Goal: Communication & Community: Participate in discussion

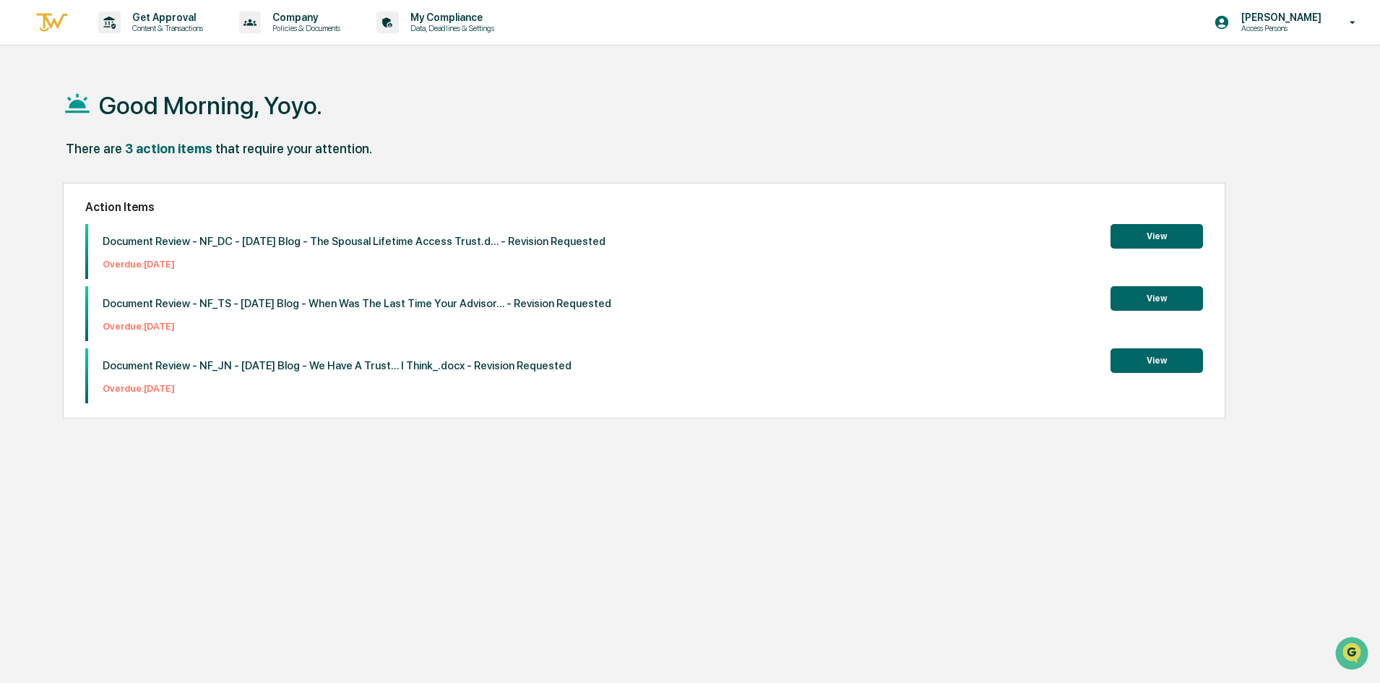
click at [1134, 239] on button "View" at bounding box center [1156, 236] width 92 height 25
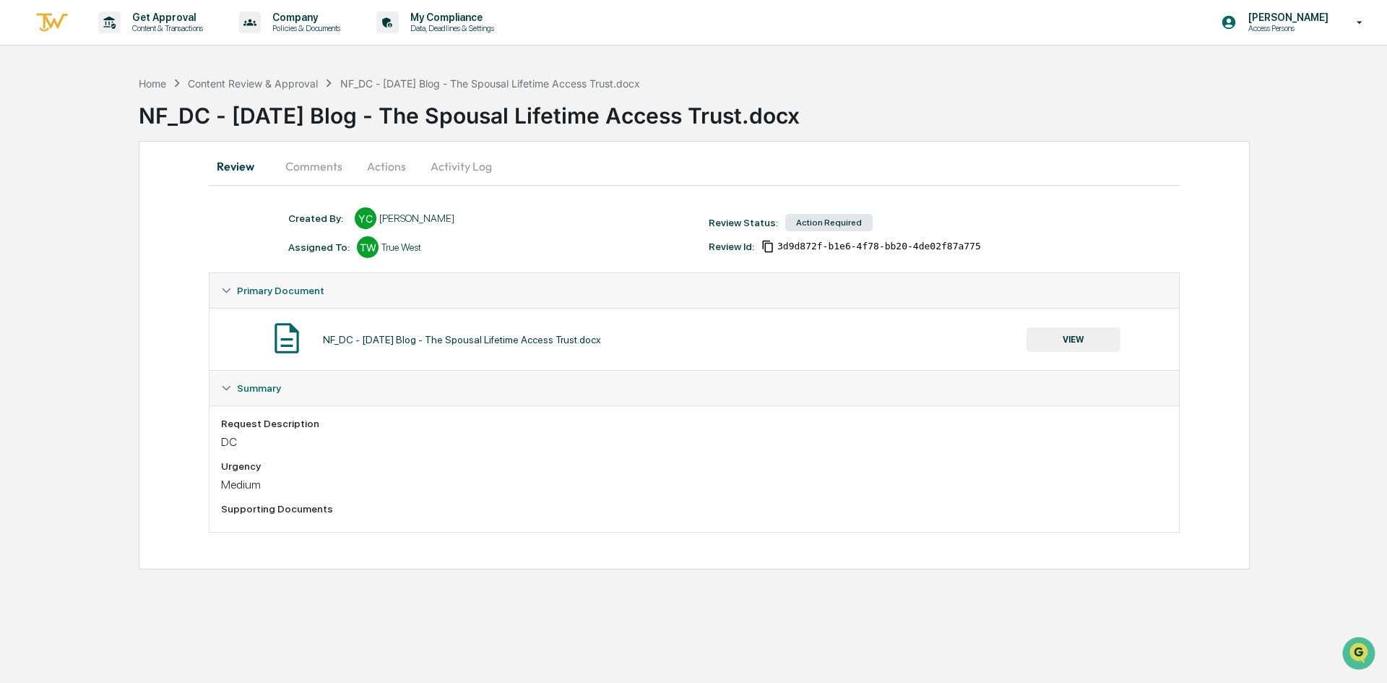
click at [326, 163] on button "Comments" at bounding box center [314, 166] width 80 height 35
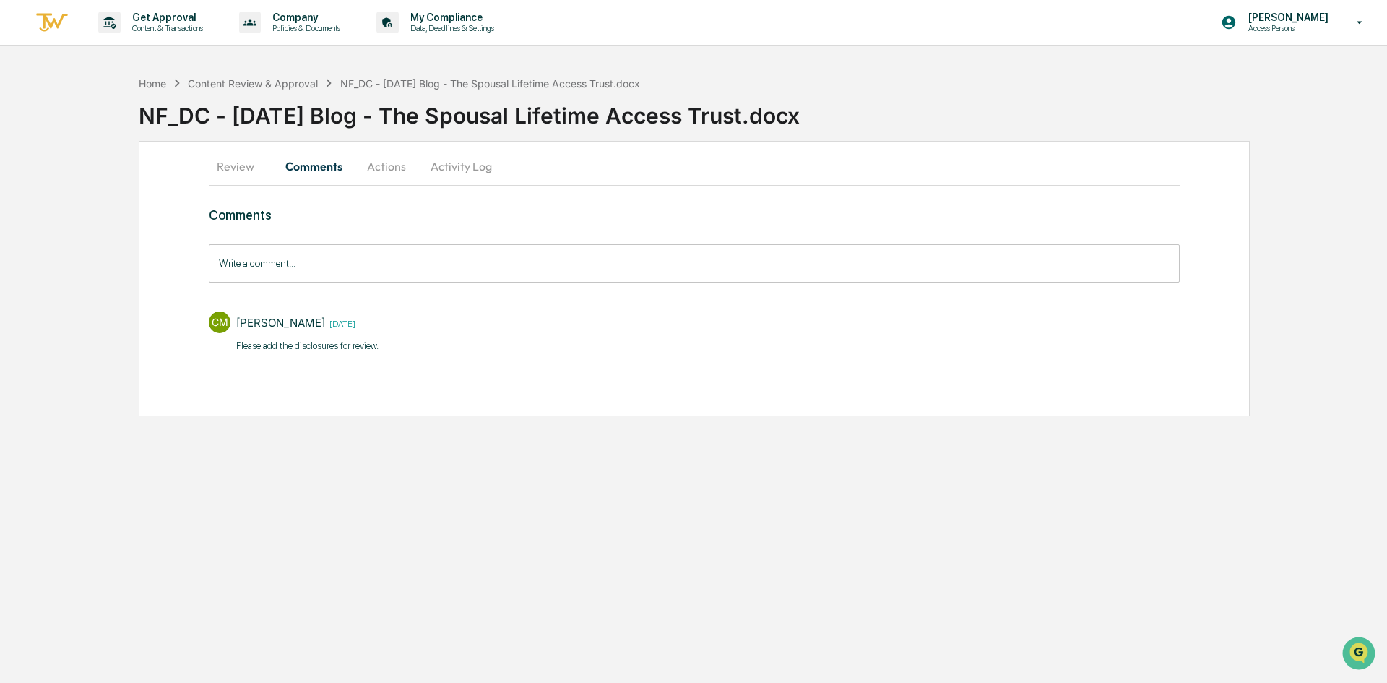
click at [247, 170] on button "Review" at bounding box center [241, 166] width 65 height 35
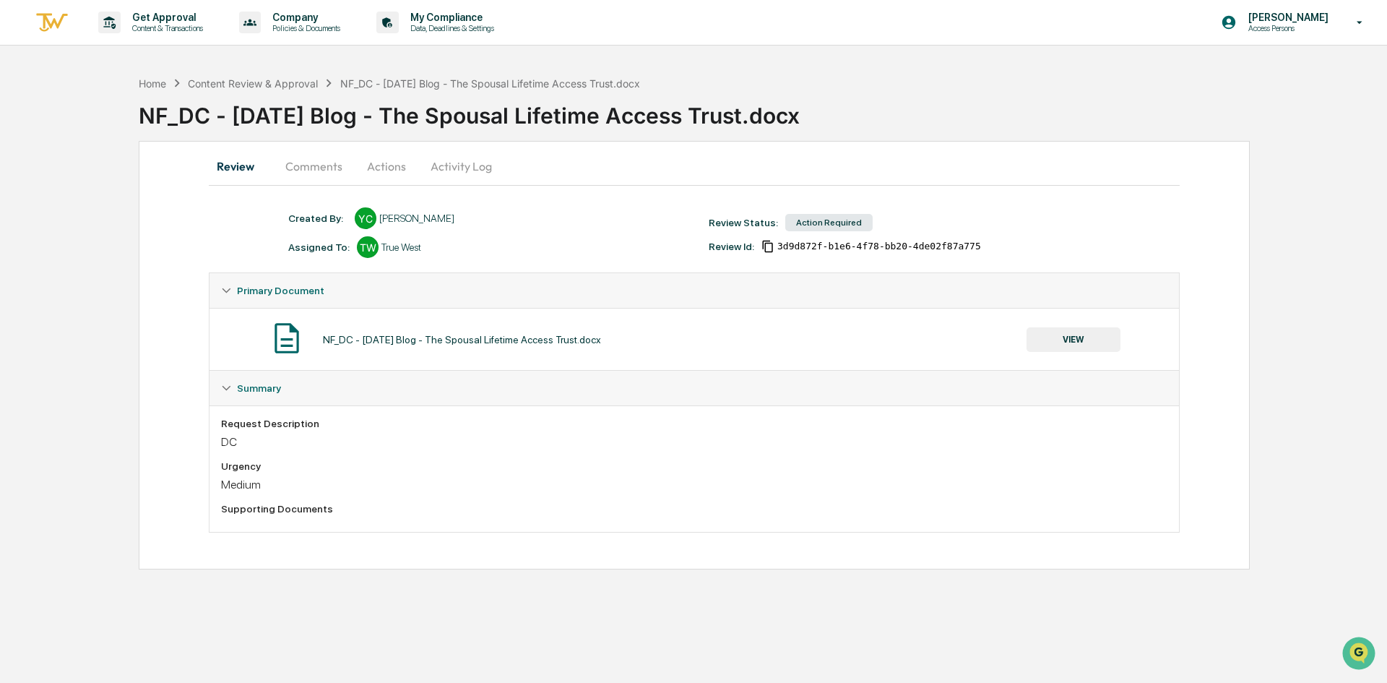
click at [392, 335] on div "NF_DC - [DATE] Blog - The Spousal Lifetime Access Trust.docx" at bounding box center [462, 340] width 278 height 12
click at [317, 163] on button "Comments" at bounding box center [314, 166] width 80 height 35
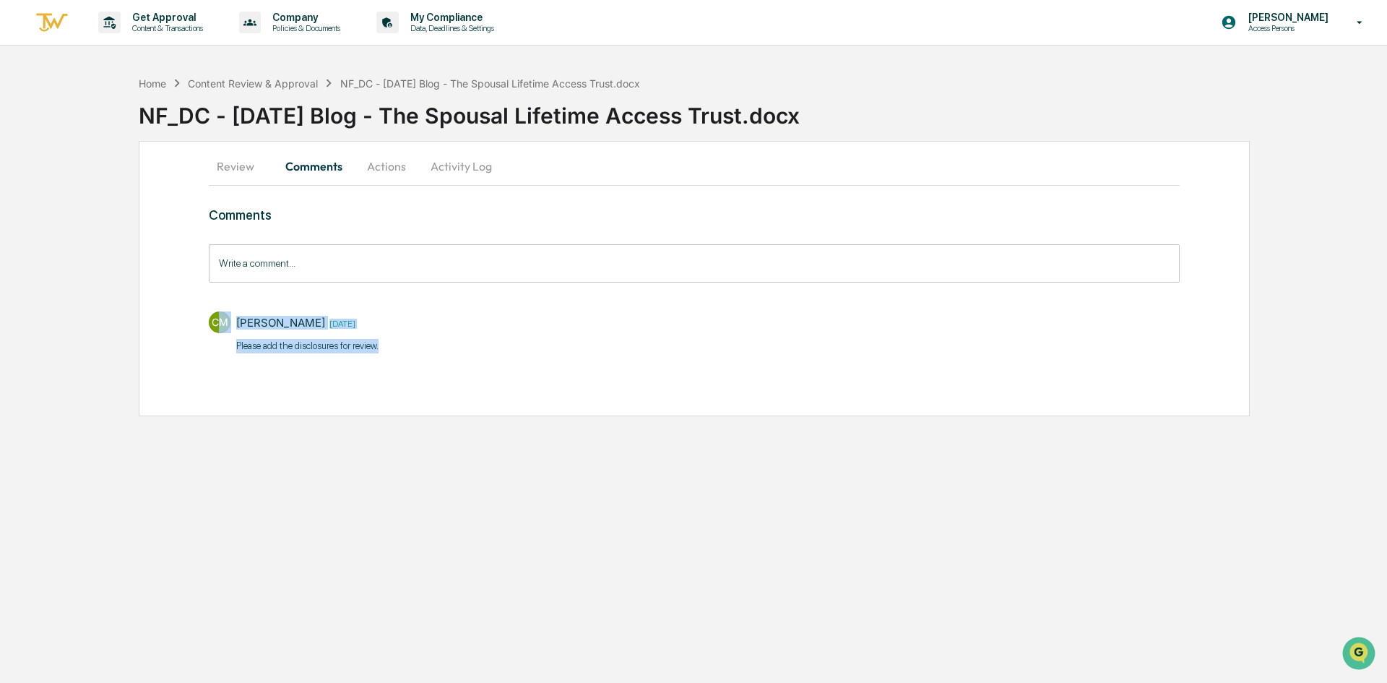
drag, startPoint x: 397, startPoint y: 348, endPoint x: 222, endPoint y: 348, distance: 175.6
click at [220, 348] on div "CM [PERSON_NAME] [DATE] Please add the disclosures for review.​" at bounding box center [694, 330] width 971 height 53
click at [373, 353] on p "Please add the disclosures for review.​" at bounding box center [307, 346] width 142 height 14
drag, startPoint x: 395, startPoint y: 347, endPoint x: 253, endPoint y: 348, distance: 142.3
click at [240, 349] on div "CM [PERSON_NAME] [DATE] Please add the disclosures for review.​" at bounding box center [694, 330] width 971 height 53
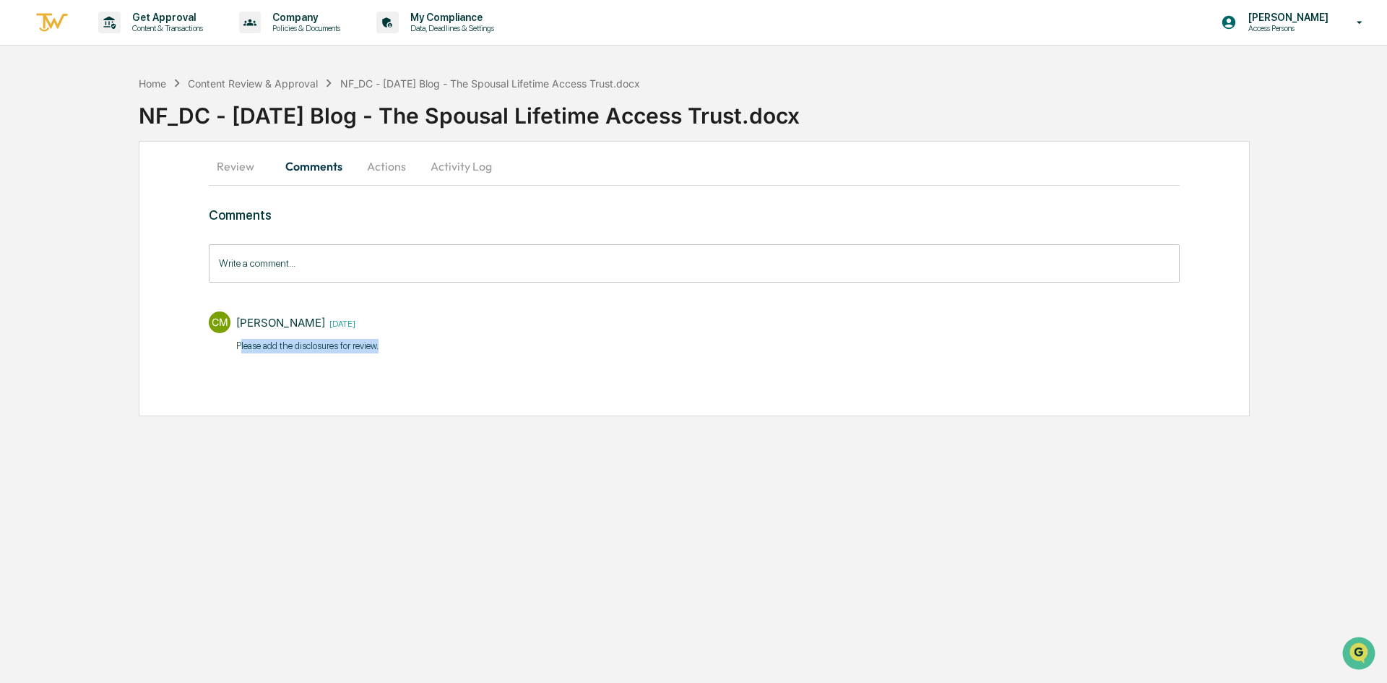
copy p "lease add the disclosures for review.​"
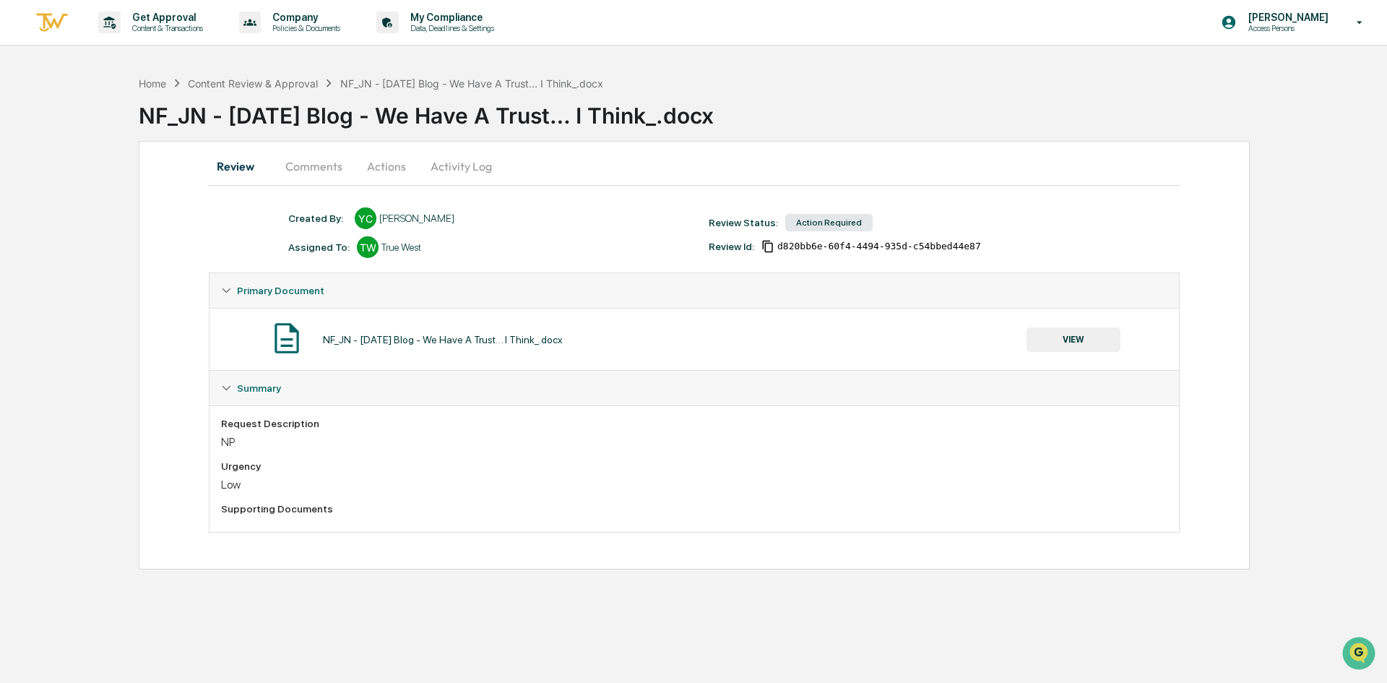
click at [302, 157] on button "Comments" at bounding box center [314, 166] width 80 height 35
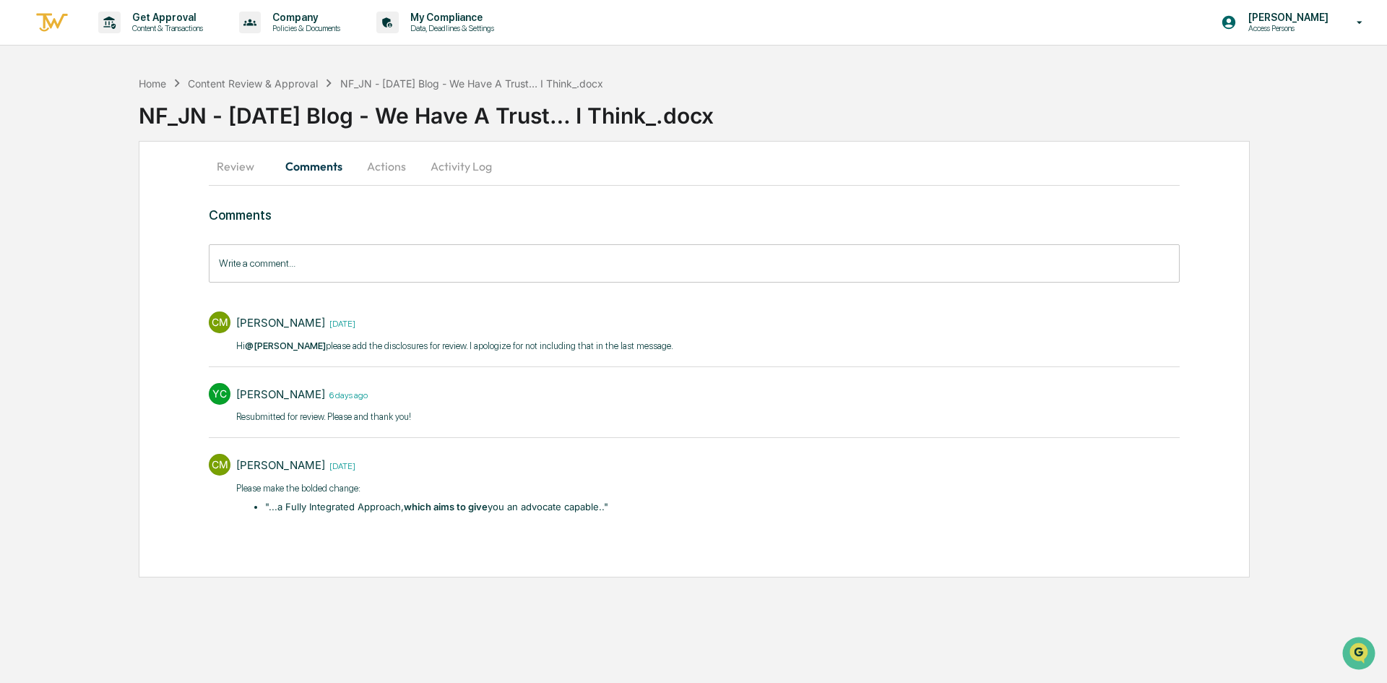
click at [287, 258] on input "Write a comment..." at bounding box center [694, 263] width 971 height 38
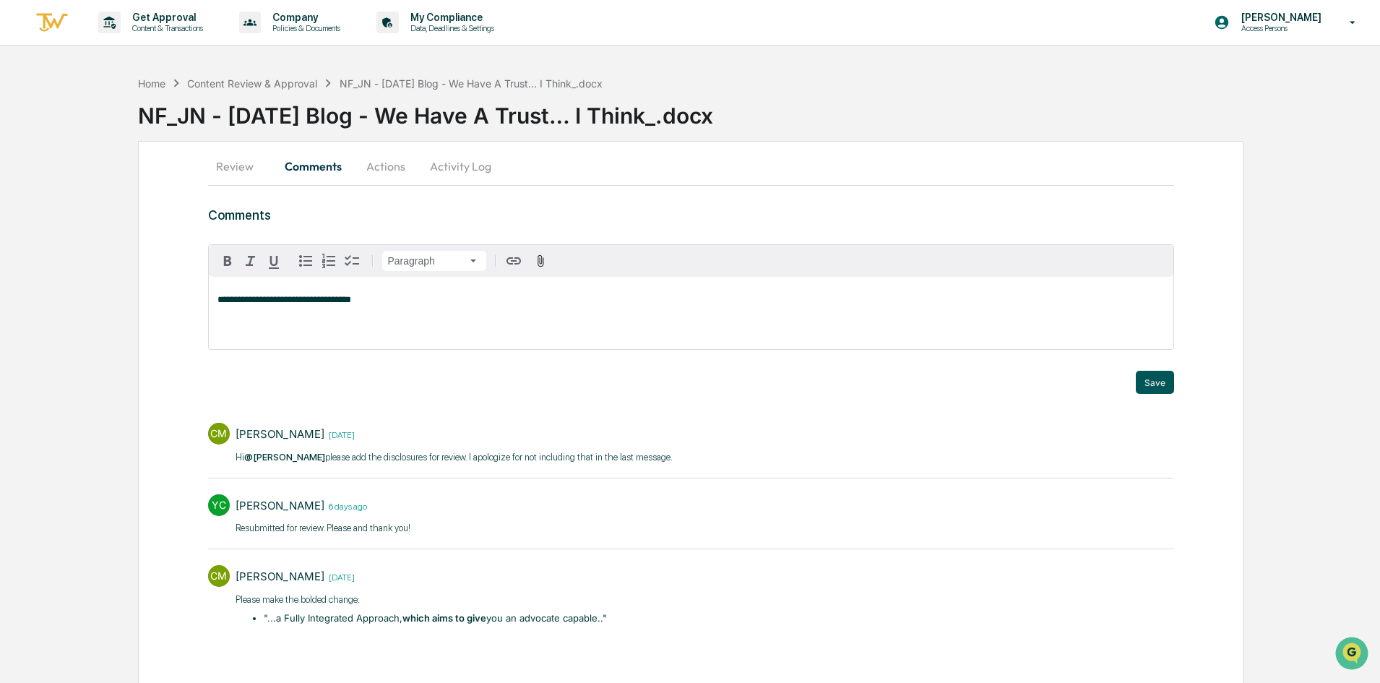
click at [1163, 380] on button "Save" at bounding box center [1155, 382] width 38 height 23
